Goal: Task Accomplishment & Management: Manage account settings

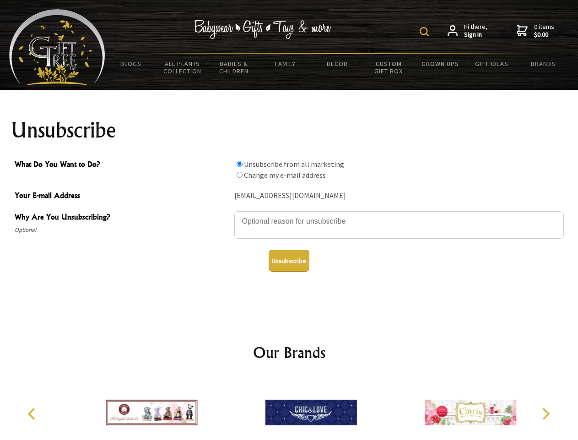
click at [426, 32] on img at bounding box center [424, 31] width 9 height 9
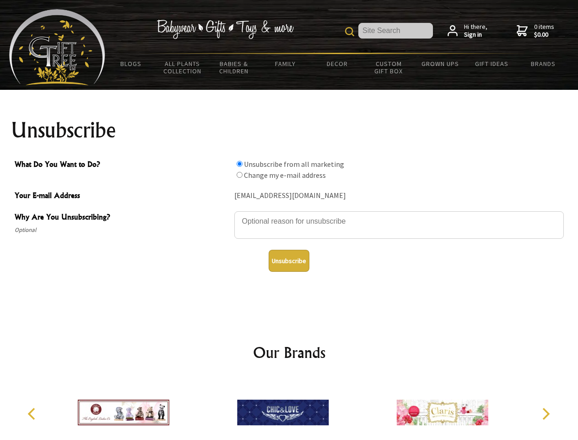
click at [289, 214] on textarea "Why Are You Unsubscribing?" at bounding box center [399, 224] width 330 height 27
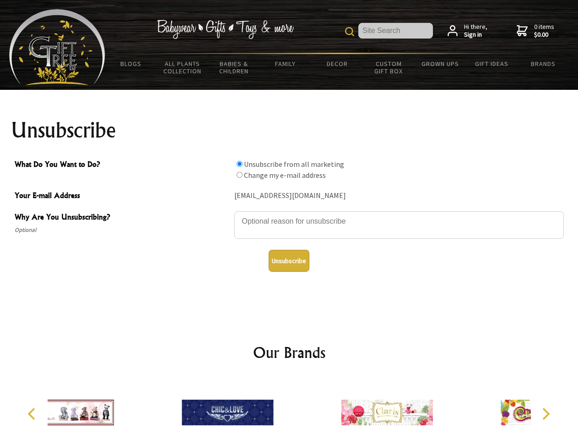
click at [240, 164] on input "What Do You Want to Do?" at bounding box center [240, 164] width 6 height 6
click at [240, 174] on input "What Do You Want to Do?" at bounding box center [240, 175] width 6 height 6
radio input "true"
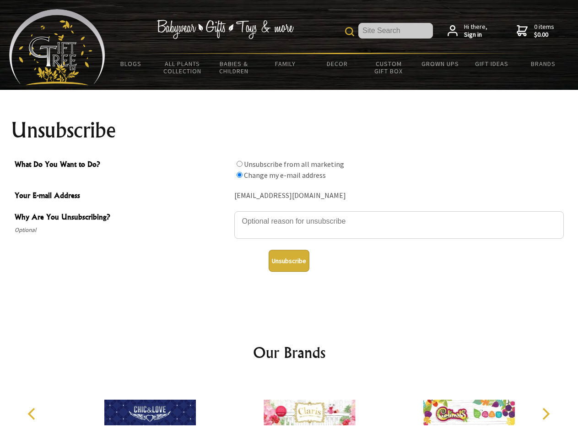
click at [289, 261] on button "Unsubscribe" at bounding box center [289, 261] width 41 height 22
click at [33, 414] on icon "Previous" at bounding box center [33, 414] width 12 height 12
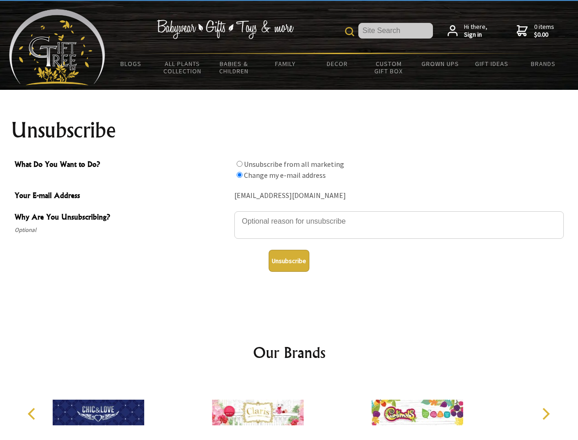
click at [546, 414] on icon "Next" at bounding box center [546, 414] width 12 height 12
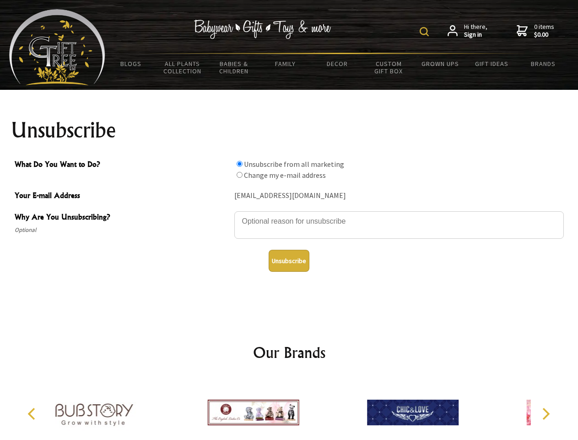
click at [426, 32] on img at bounding box center [424, 31] width 9 height 9
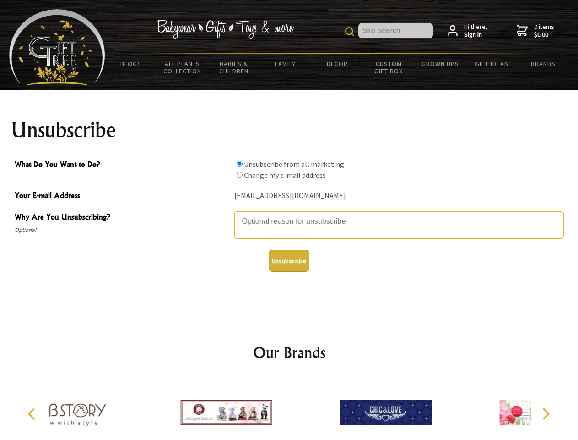
click at [289, 214] on textarea "Why Are You Unsubscribing?" at bounding box center [399, 224] width 330 height 27
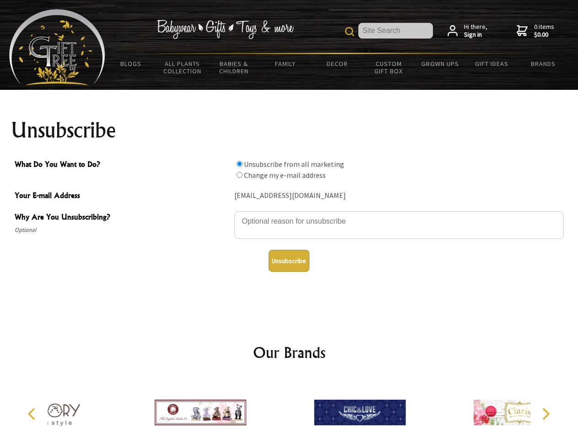
click at [240, 164] on input "What Do You Want to Do?" at bounding box center [240, 164] width 6 height 6
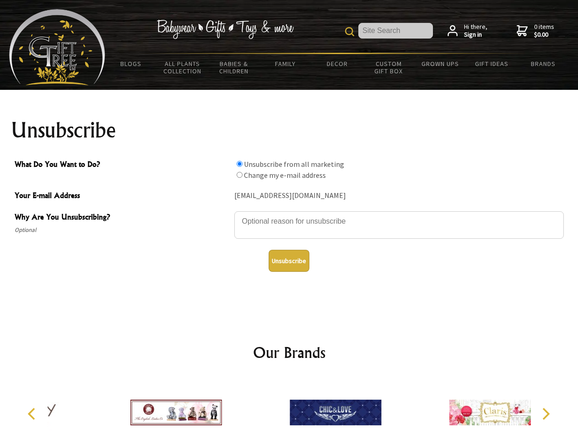
click at [240, 174] on input "What Do You Want to Do?" at bounding box center [240, 175] width 6 height 6
radio input "true"
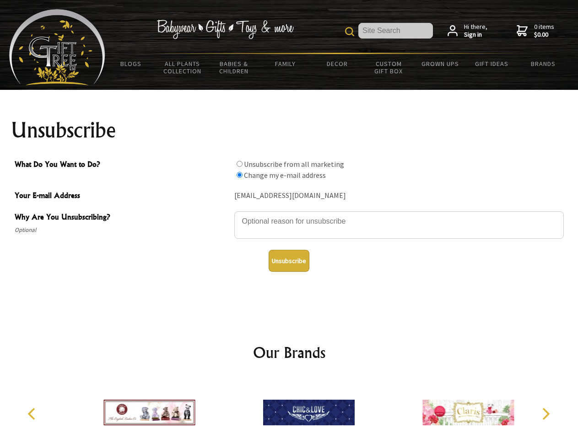
click at [289, 261] on button "Unsubscribe" at bounding box center [289, 261] width 41 height 22
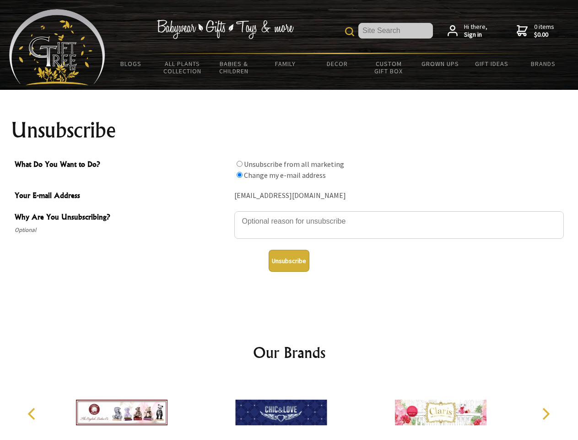
click at [289, 409] on img at bounding box center [281, 412] width 92 height 69
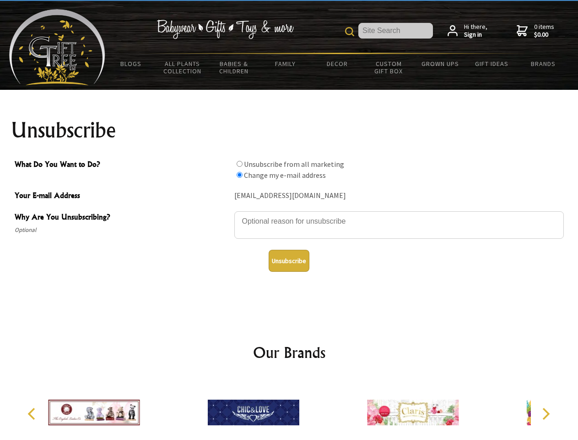
click at [33, 414] on icon "Previous" at bounding box center [33, 414] width 12 height 12
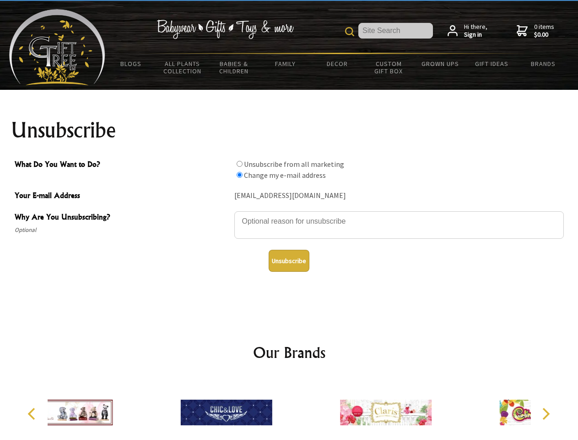
click at [546, 414] on icon "Next" at bounding box center [546, 414] width 12 height 12
